Goal: Information Seeking & Learning: Learn about a topic

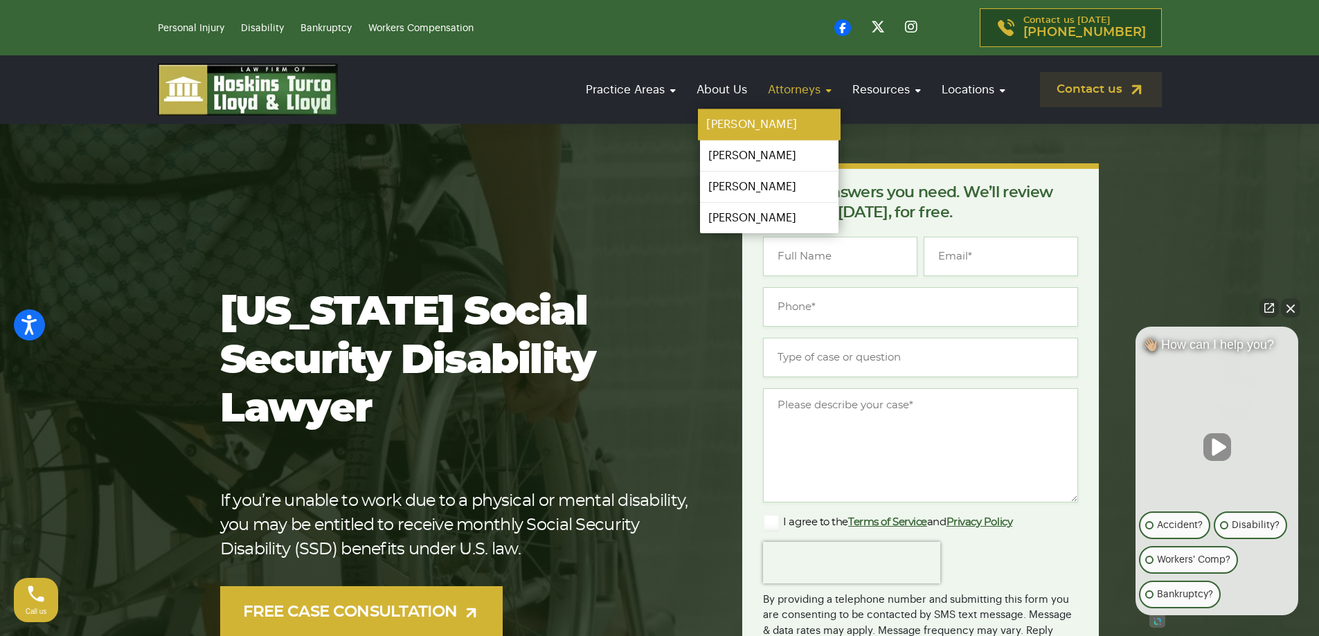
click at [740, 122] on link "[PERSON_NAME]" at bounding box center [769, 124] width 143 height 31
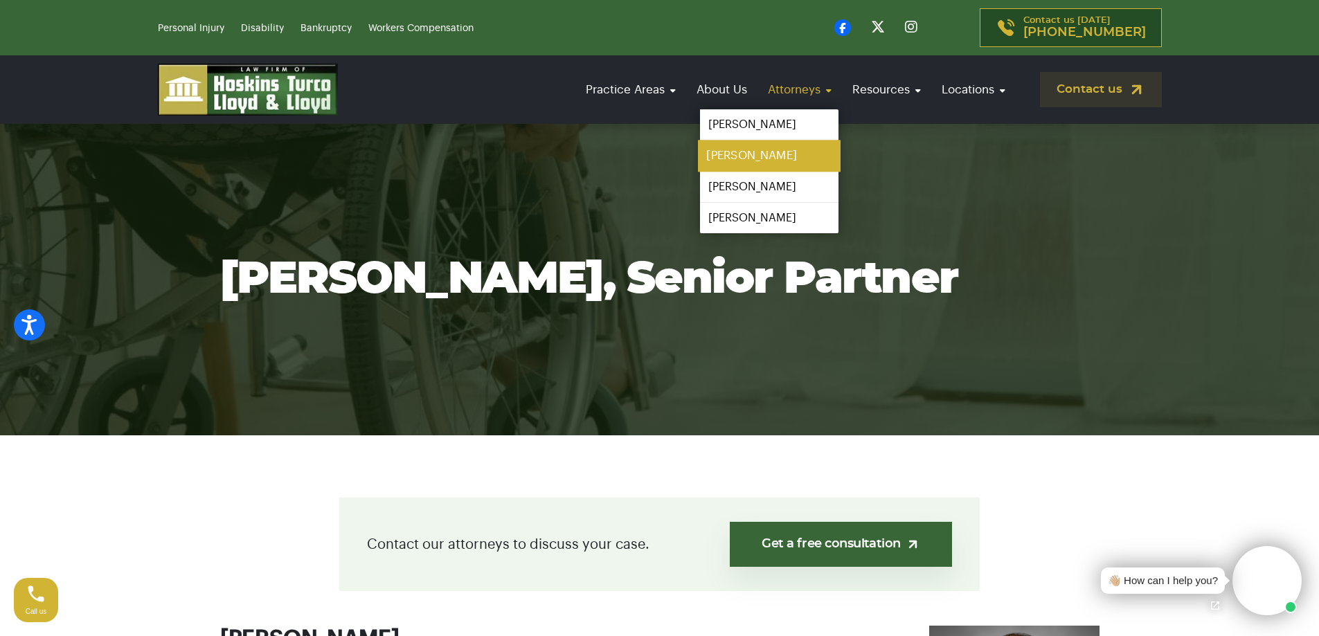
click at [741, 150] on link "[PERSON_NAME]" at bounding box center [769, 156] width 143 height 31
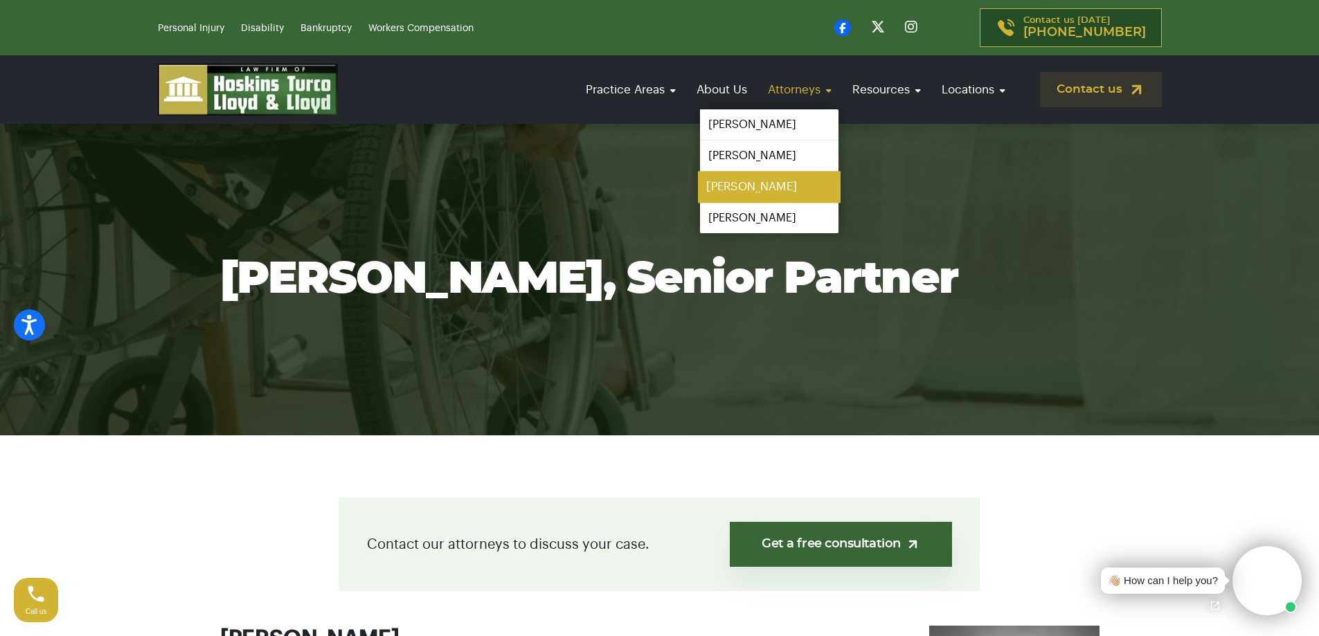
click at [747, 183] on link "[PERSON_NAME]" at bounding box center [769, 187] width 143 height 31
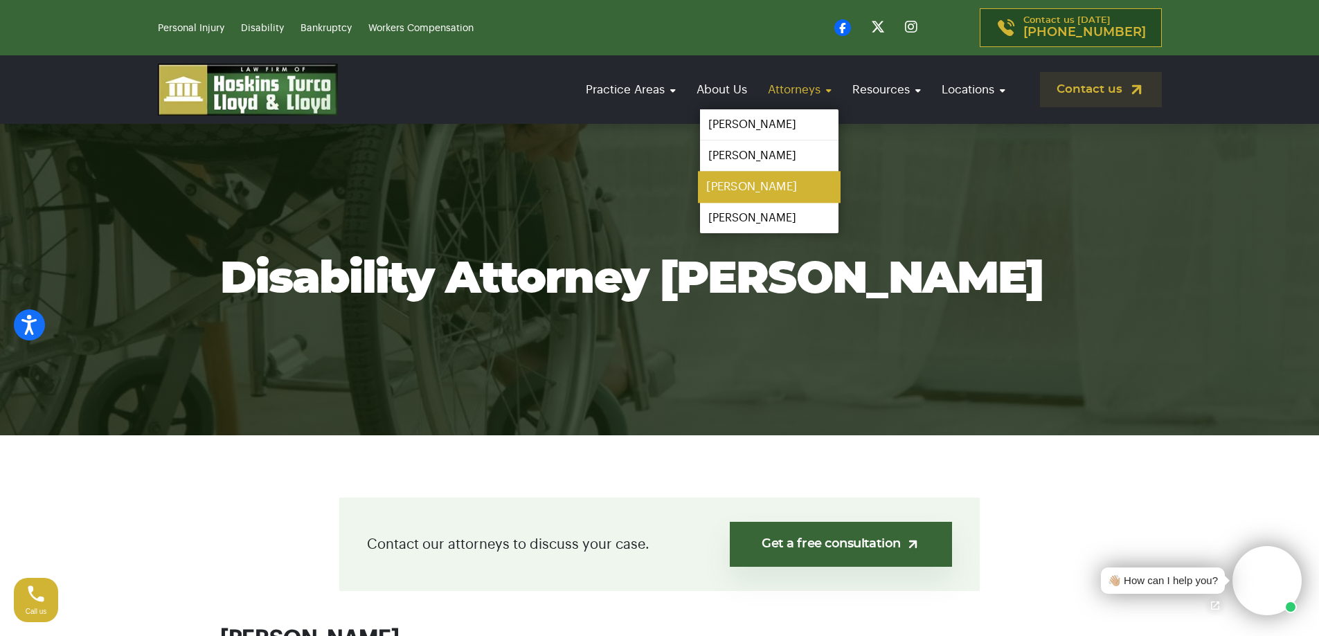
click at [752, 182] on link "[PERSON_NAME]" at bounding box center [769, 187] width 143 height 31
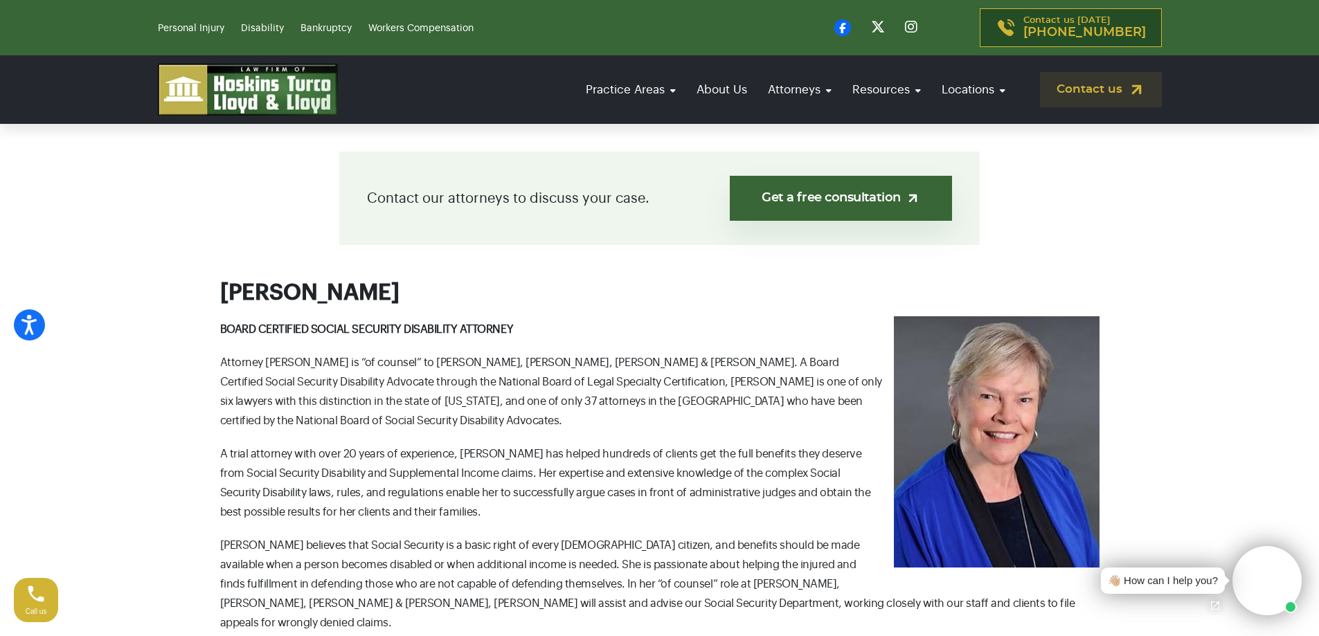
click at [258, 93] on img at bounding box center [248, 90] width 180 height 52
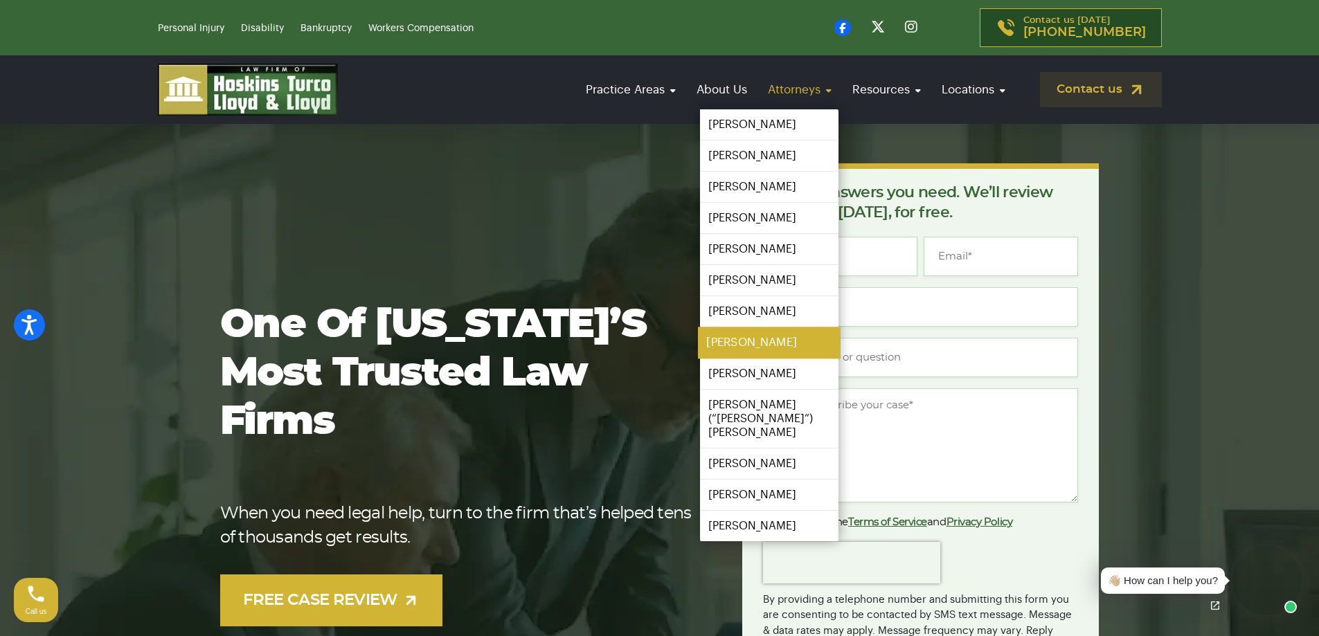
click at [739, 345] on link "Kiernan Moylan" at bounding box center [769, 342] width 143 height 31
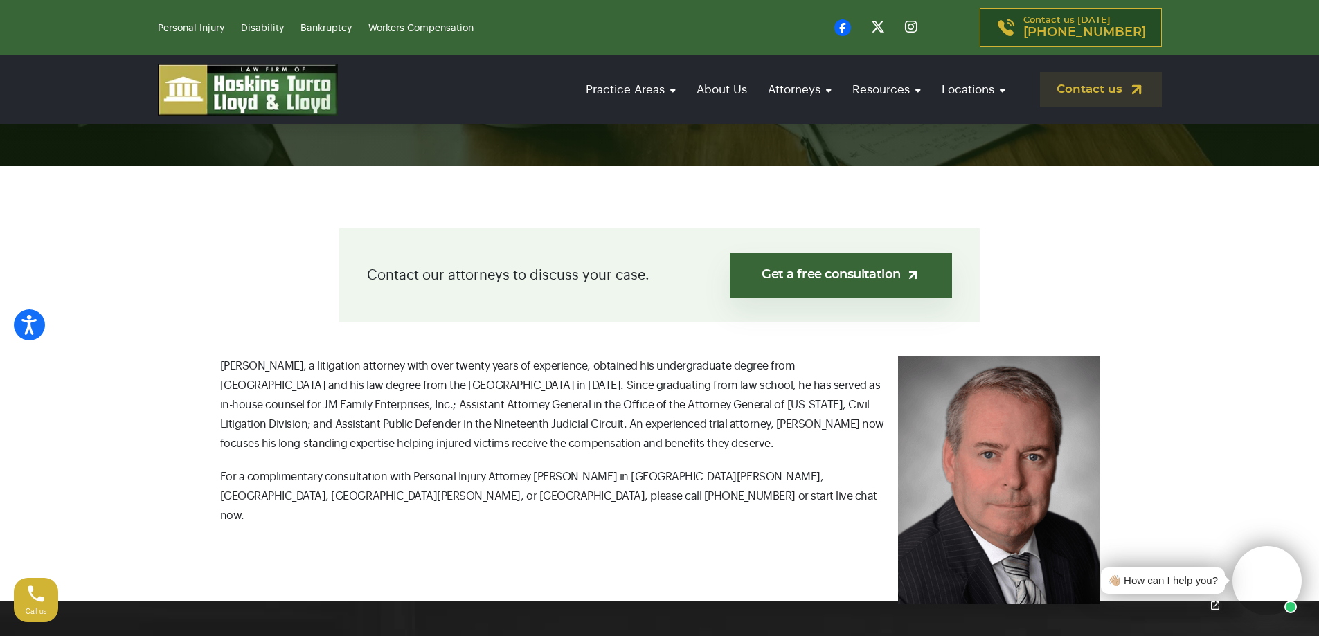
scroll to position [277, 0]
